Goal: Book appointment/travel/reservation

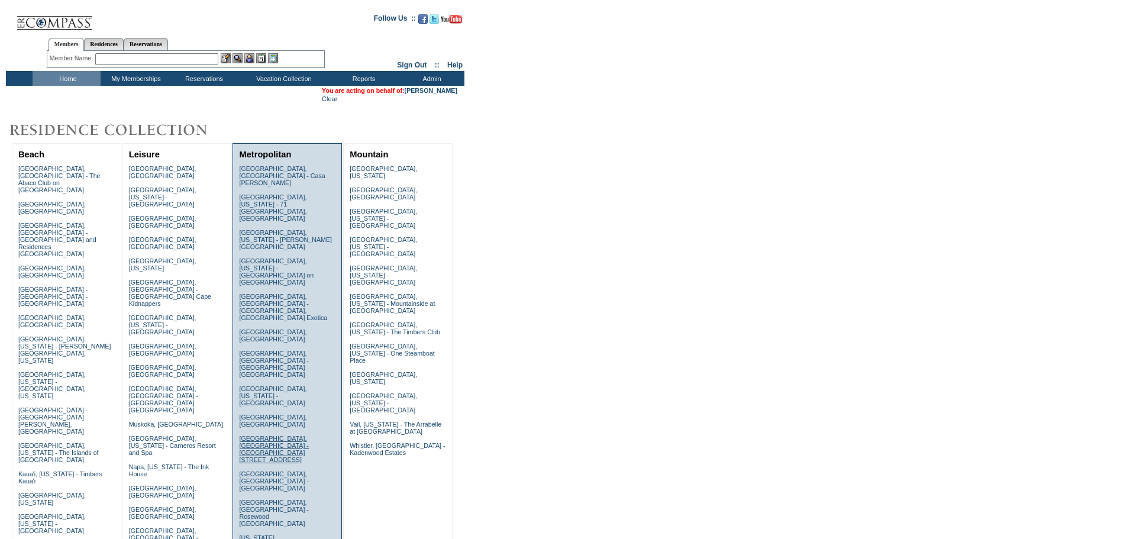
click at [257, 435] on link "London, England - Taj 51 Buckingham Gate" at bounding box center [273, 449] width 69 height 28
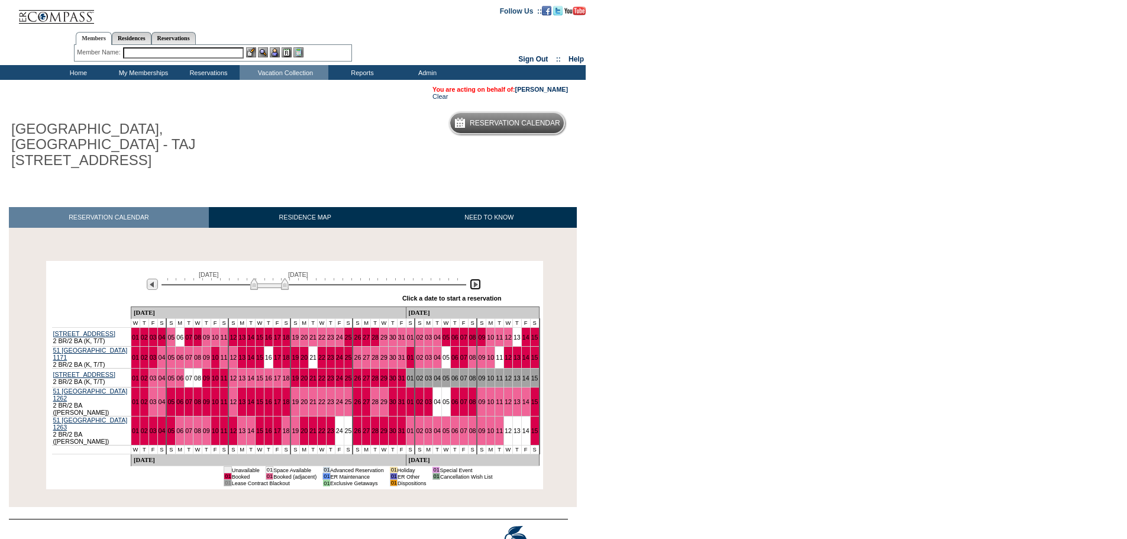
click at [478, 279] on img at bounding box center [475, 284] width 11 height 11
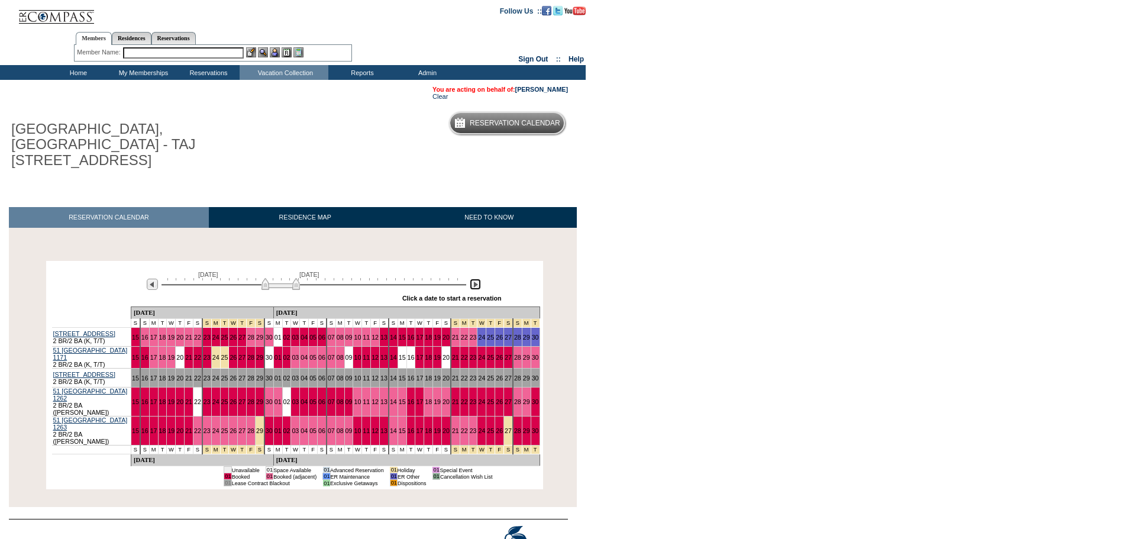
click at [478, 279] on img at bounding box center [475, 284] width 11 height 11
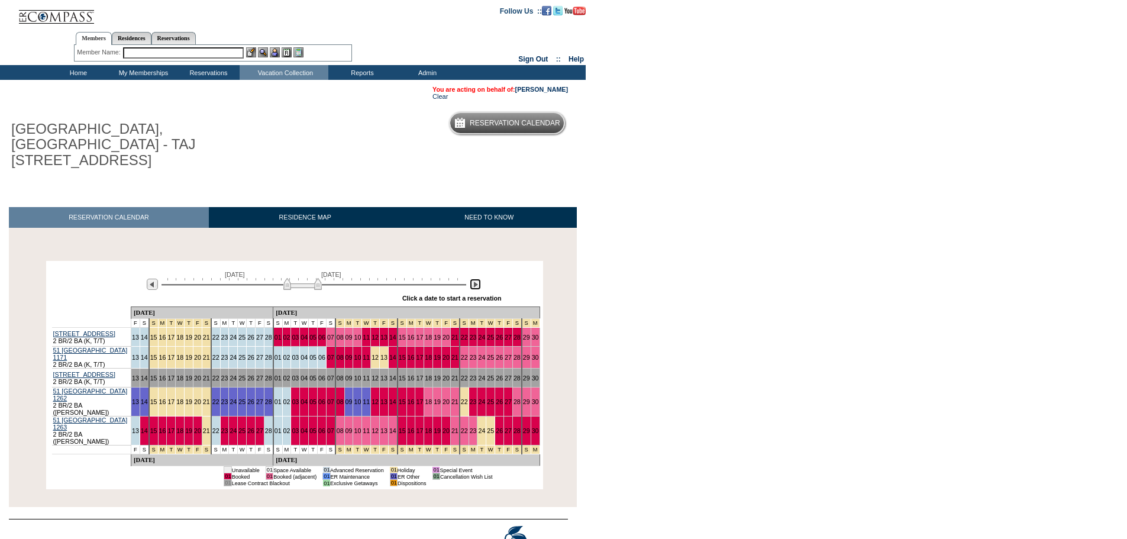
click at [478, 279] on img at bounding box center [475, 284] width 11 height 11
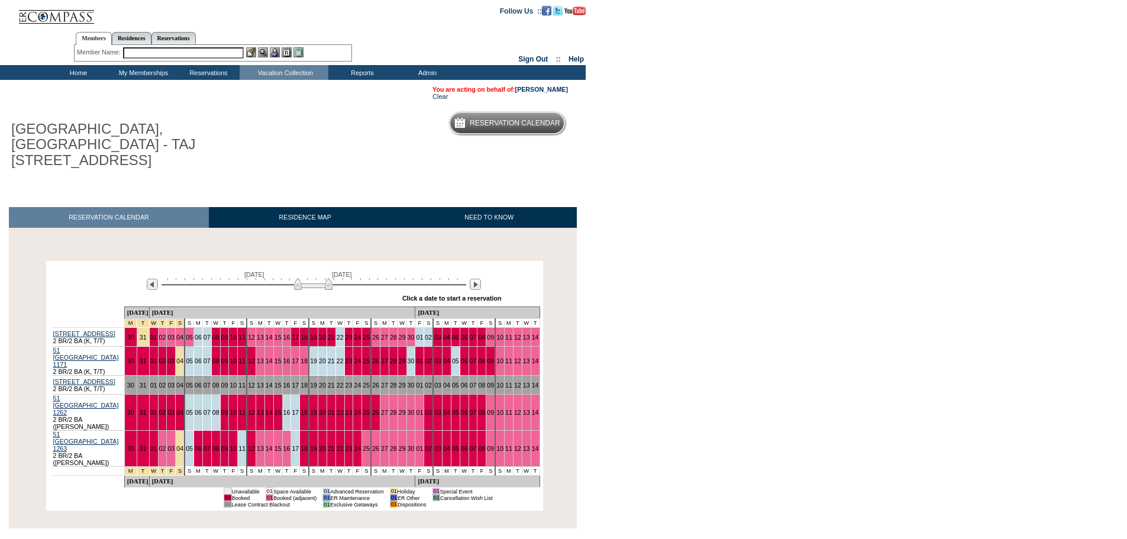
click at [638, 301] on body "Follow Us ::" at bounding box center [563, 269] width 1127 height 539
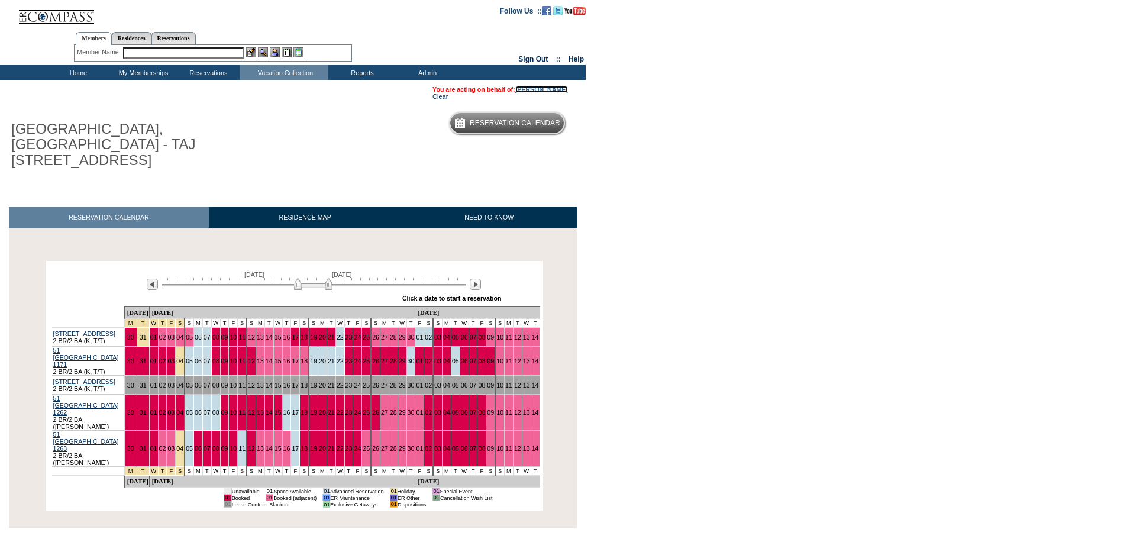
click at [557, 90] on link "[PERSON_NAME]" at bounding box center [541, 89] width 53 height 7
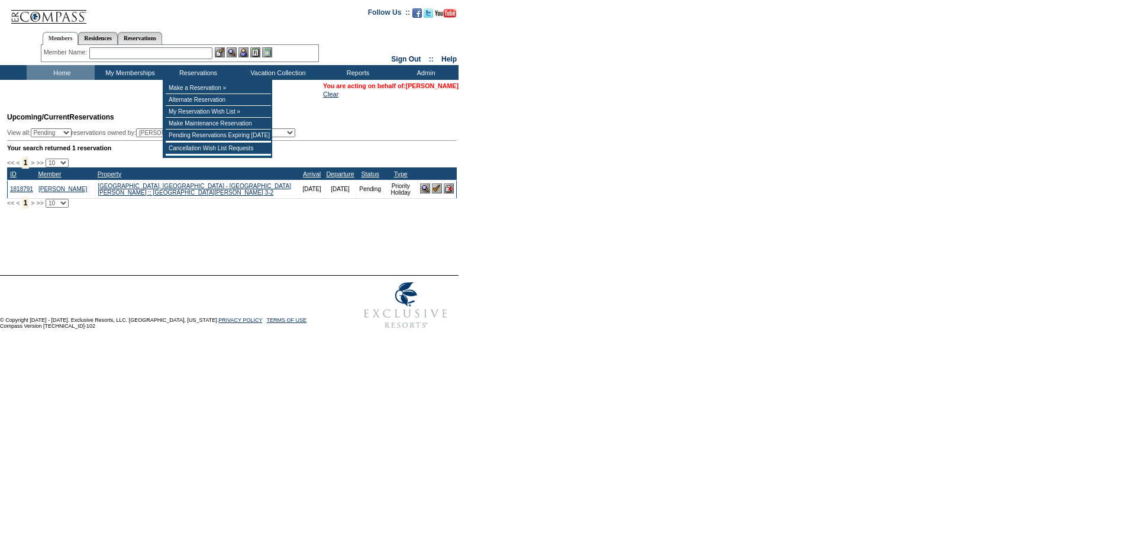
click at [440, 86] on link "[PERSON_NAME]" at bounding box center [432, 85] width 53 height 7
